Goal: Information Seeking & Learning: Learn about a topic

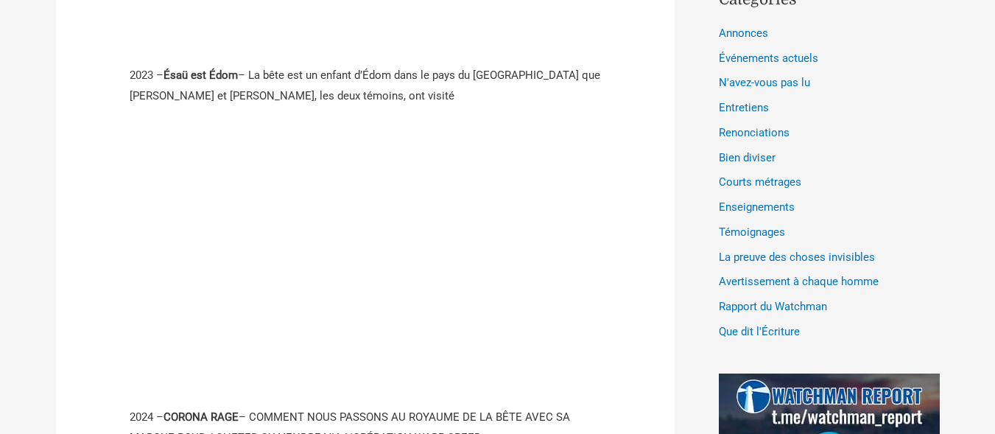
scroll to position [989, 0]
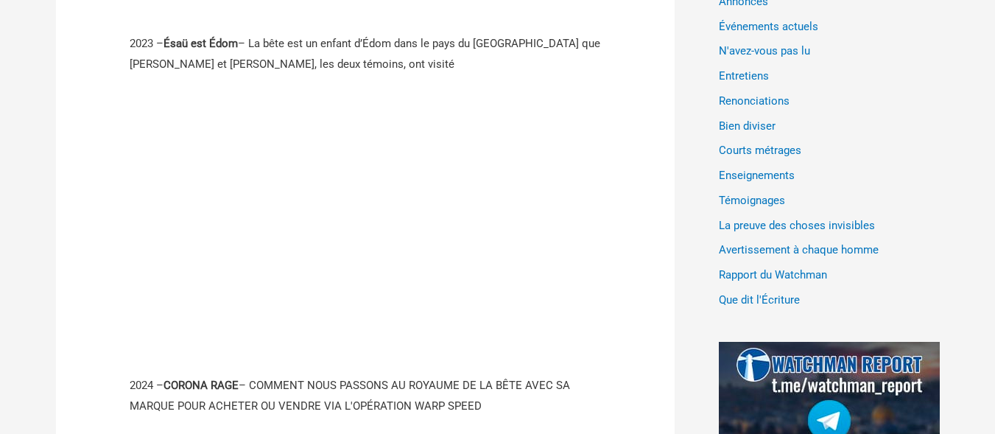
drag, startPoint x: 989, startPoint y: 116, endPoint x: 999, endPoint y: 130, distance: 18.0
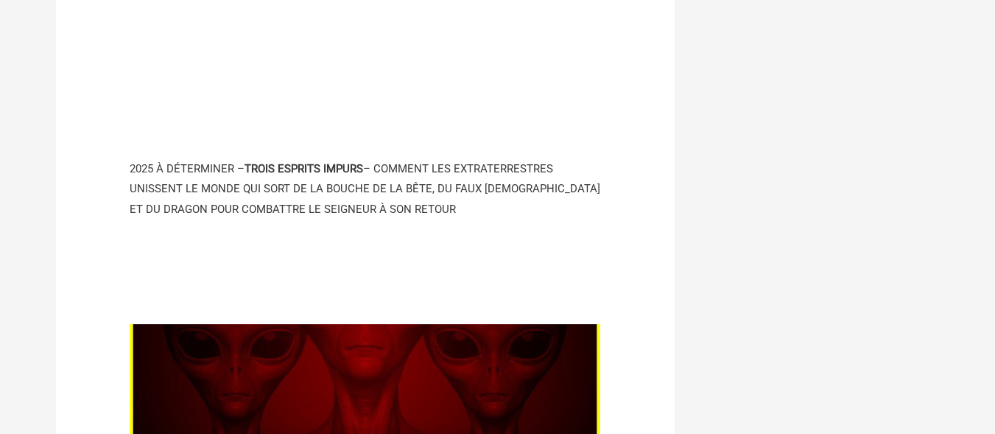
scroll to position [1524, 0]
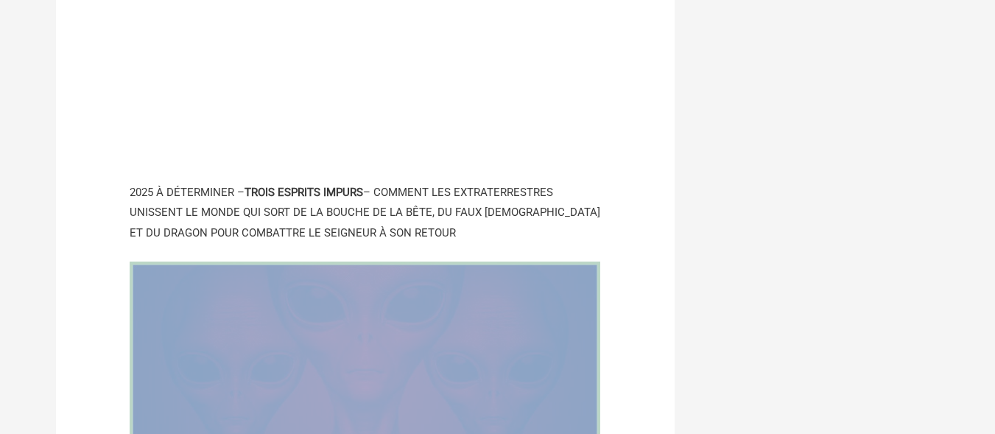
drag, startPoint x: 844, startPoint y: 231, endPoint x: 1005, endPoint y: 163, distance: 174.9
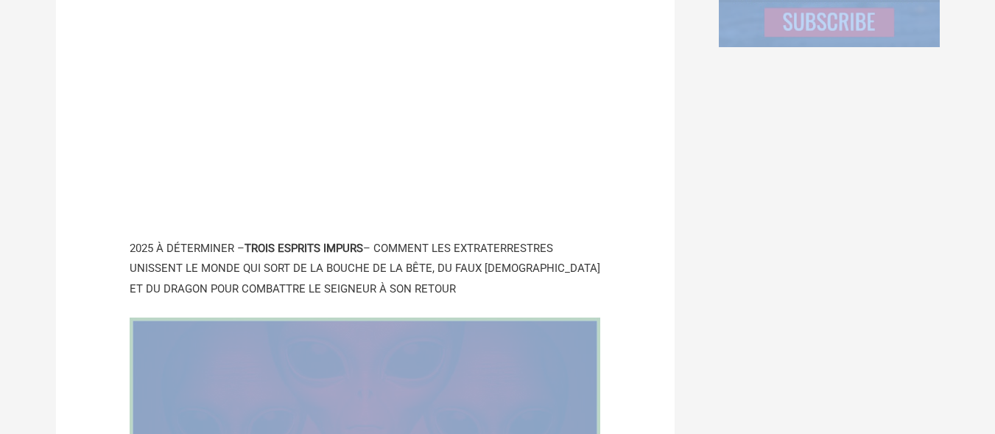
scroll to position [1460, 0]
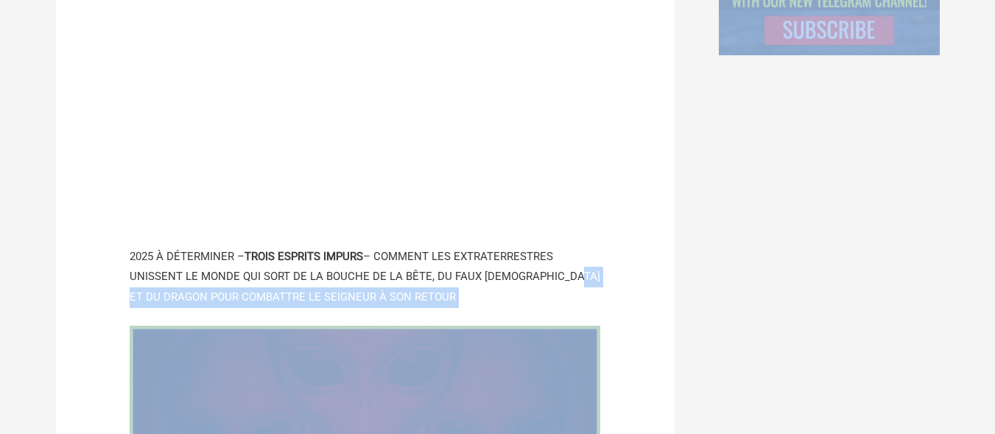
drag, startPoint x: 837, startPoint y: 261, endPoint x: 1005, endPoint y: 158, distance: 197.7
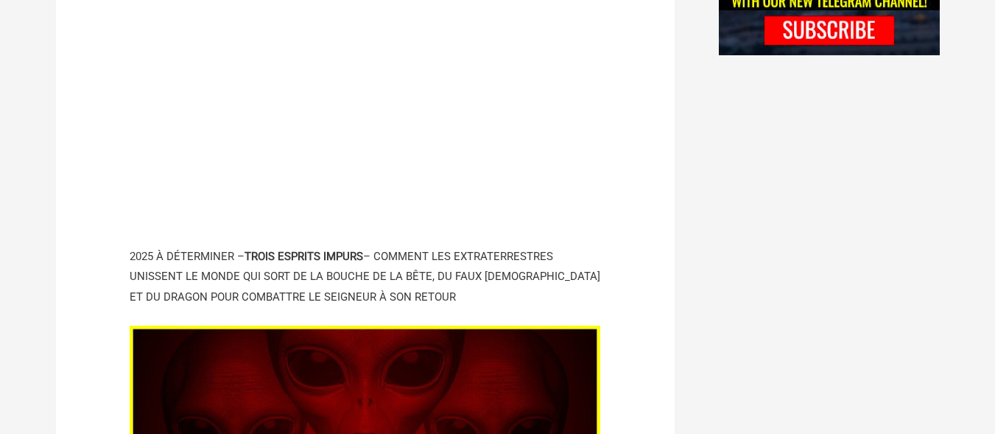
drag, startPoint x: 856, startPoint y: 219, endPoint x: 888, endPoint y: 203, distance: 35.2
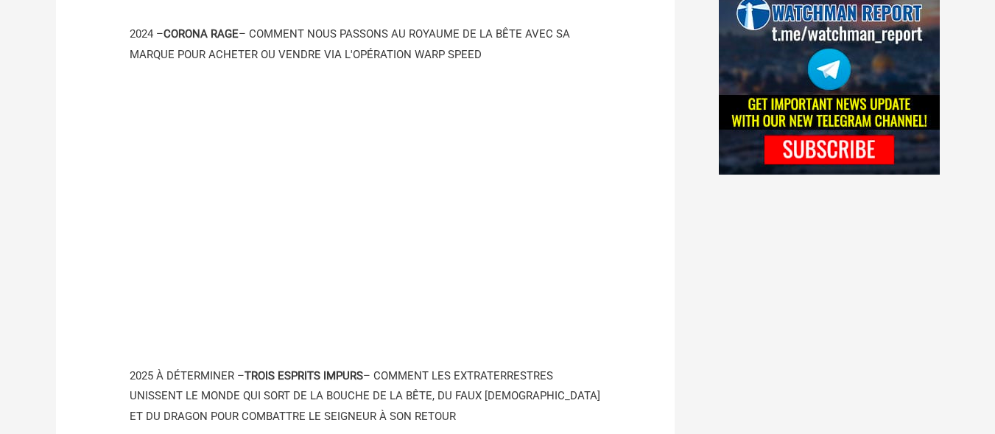
scroll to position [1324, 0]
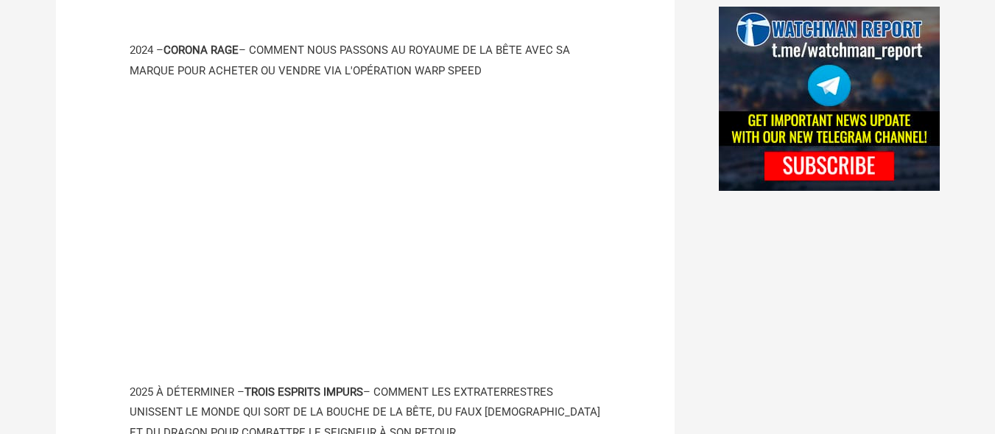
click at [661, 264] on article "LES 4 POUR LA FIN [DATE] / Annonces / Par [PERSON_NAME] CE SONT NOS FILMS SUR L…" at bounding box center [365, 48] width 619 height 2361
